Goal: Contribute content

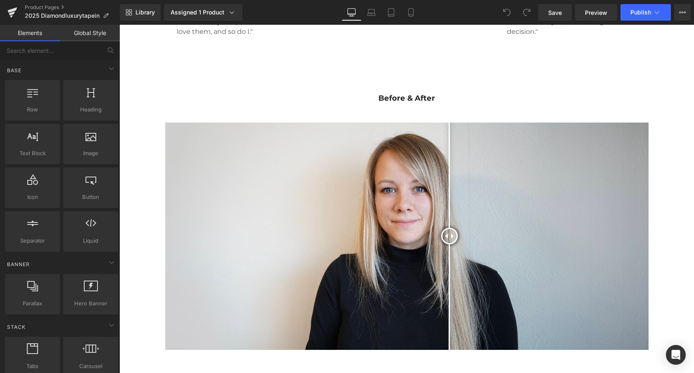
scroll to position [1353, 0]
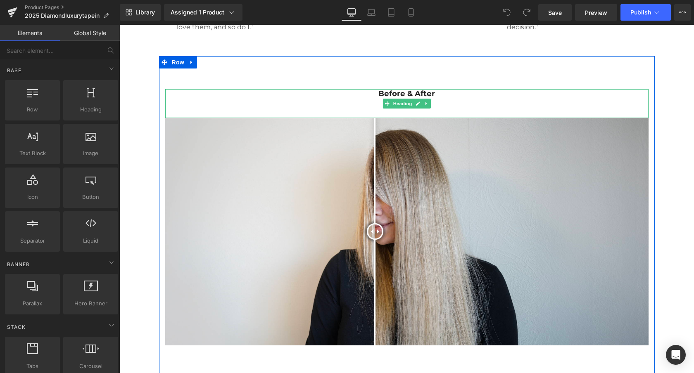
click at [361, 90] on div "Before & After" at bounding box center [406, 103] width 483 height 29
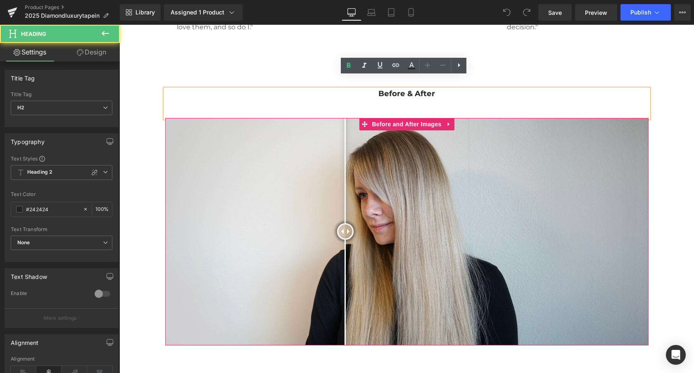
click at [342, 223] on div at bounding box center [345, 231] width 17 height 17
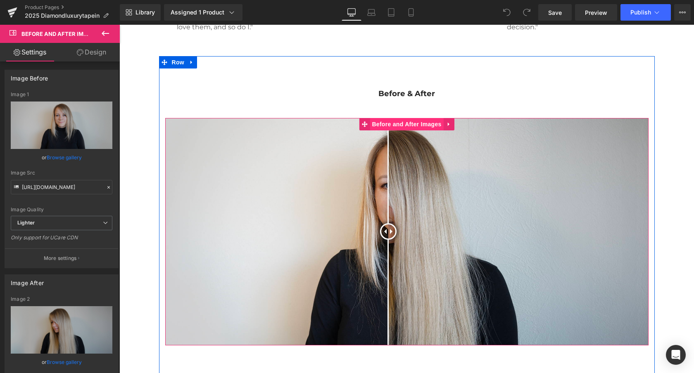
click at [385, 118] on span "Before and After Images" at bounding box center [407, 124] width 74 height 12
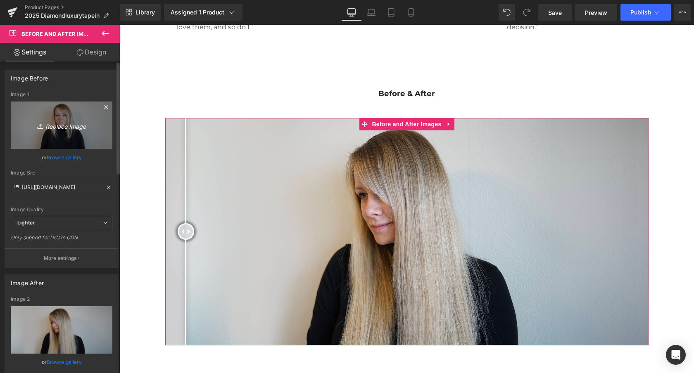
click at [74, 128] on icon "Replace Image" at bounding box center [62, 125] width 66 height 10
type input "C:\fakepath\new-diamond-luxury-tape-in-extensions-human-hair-brown2.jpg-.png"
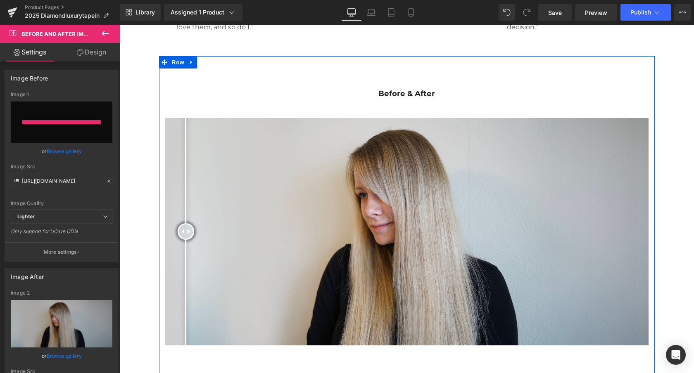
type input "[URL][DOMAIN_NAME]"
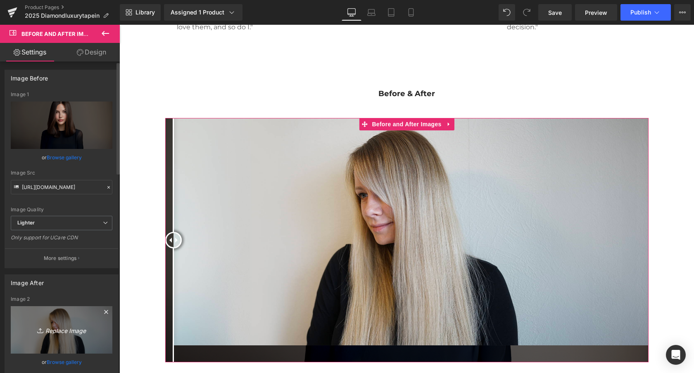
click at [67, 322] on link "Replace Image" at bounding box center [62, 331] width 102 height 48
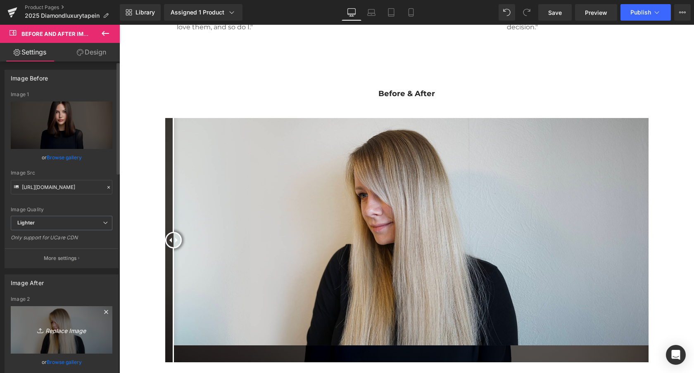
type input "C:\fakepath\new-diamond-luxury-tape-in-extensions-human-hair-brown.jpg-.png"
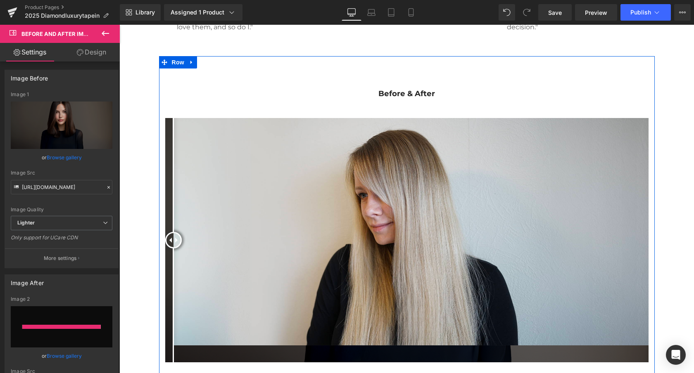
type input "[URL][DOMAIN_NAME]"
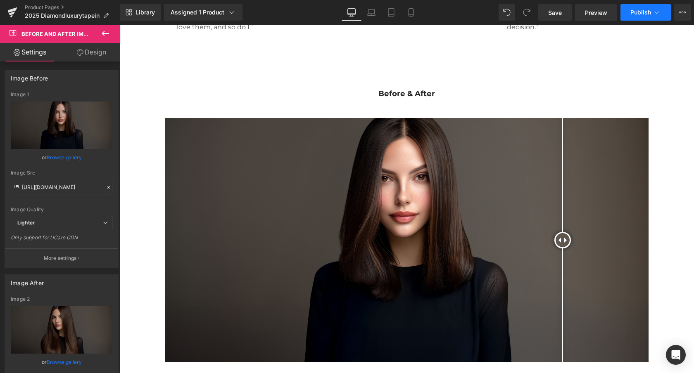
click at [642, 12] on span "Publish" at bounding box center [640, 12] width 21 height 7
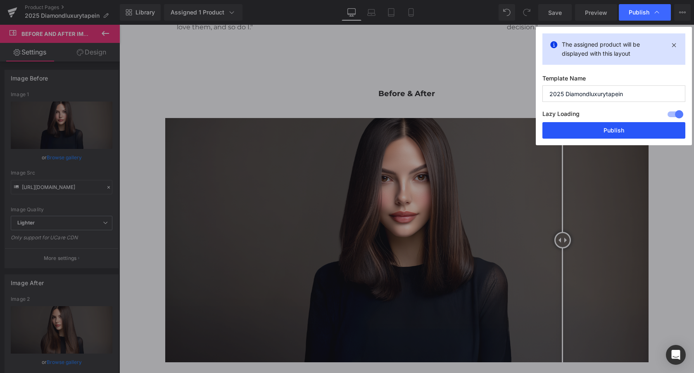
click at [624, 133] on button "Publish" at bounding box center [613, 130] width 143 height 17
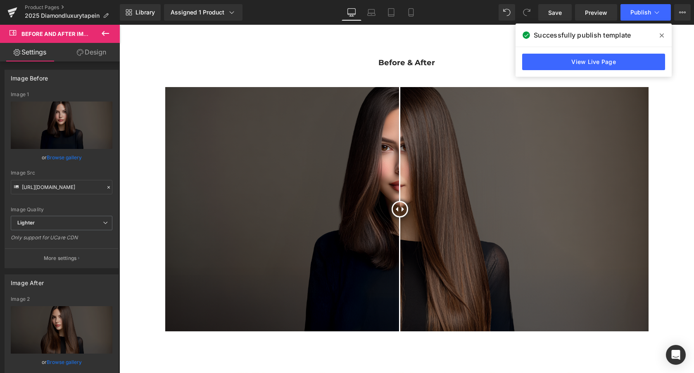
scroll to position [1376, 0]
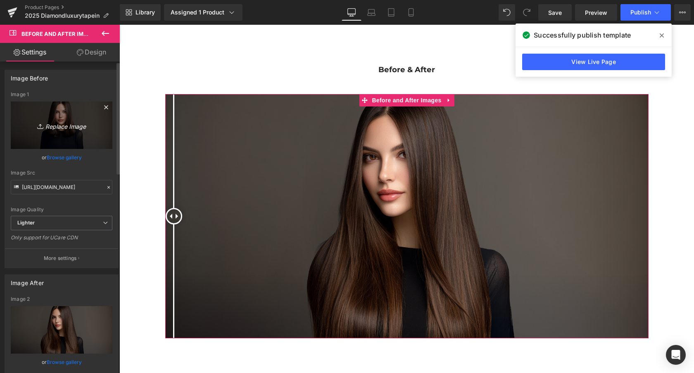
click at [76, 126] on icon "Replace Image" at bounding box center [62, 125] width 66 height 10
type input "C:\fakepath\new-diamond-luxury-tape-in-extensions-human-hair-brown2.jpg-.png"
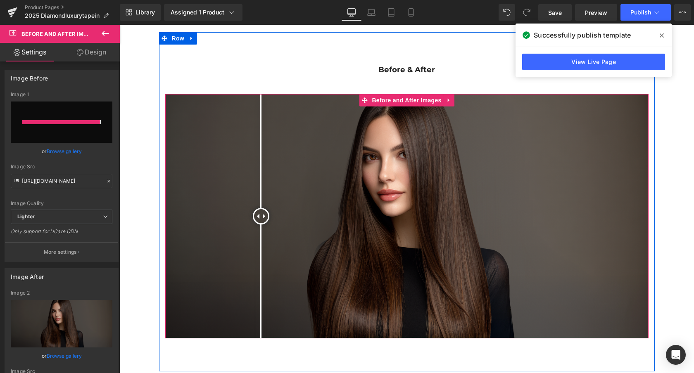
type input "[URL][DOMAIN_NAME]"
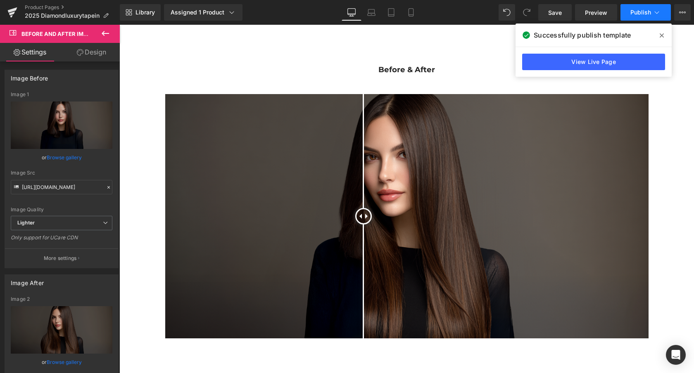
click at [642, 12] on span "Publish" at bounding box center [640, 12] width 21 height 7
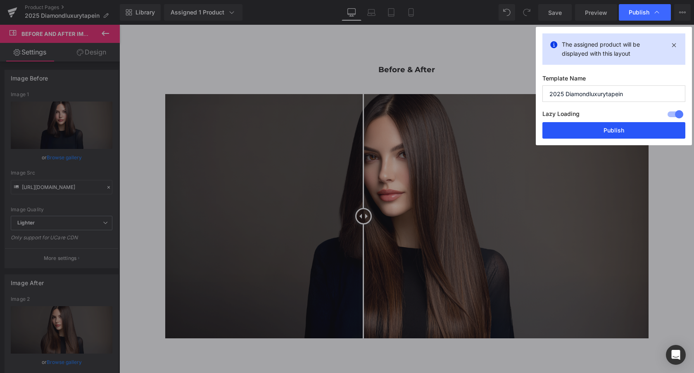
click at [609, 132] on button "Publish" at bounding box center [613, 130] width 143 height 17
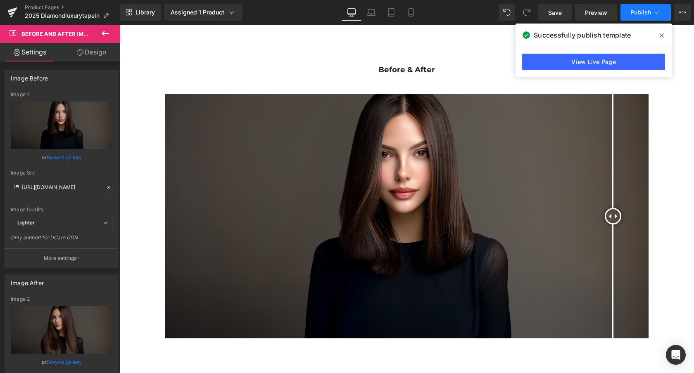
click at [629, 16] on button "Publish" at bounding box center [645, 12] width 50 height 17
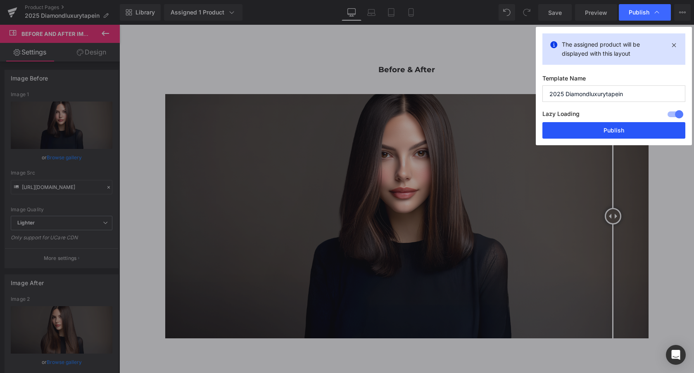
click at [603, 128] on button "Publish" at bounding box center [613, 130] width 143 height 17
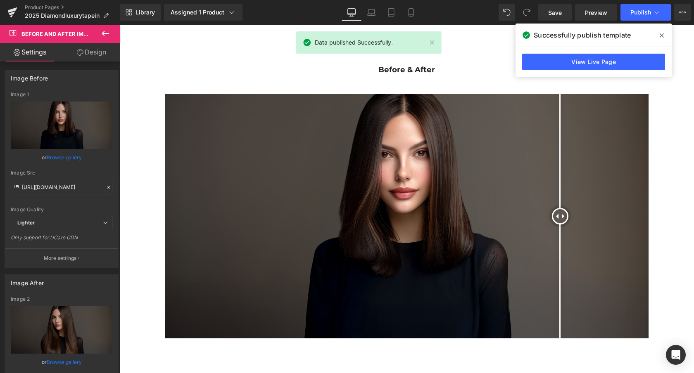
click at [661, 34] on icon at bounding box center [662, 35] width 4 height 7
